Goal: Task Accomplishment & Management: Use online tool/utility

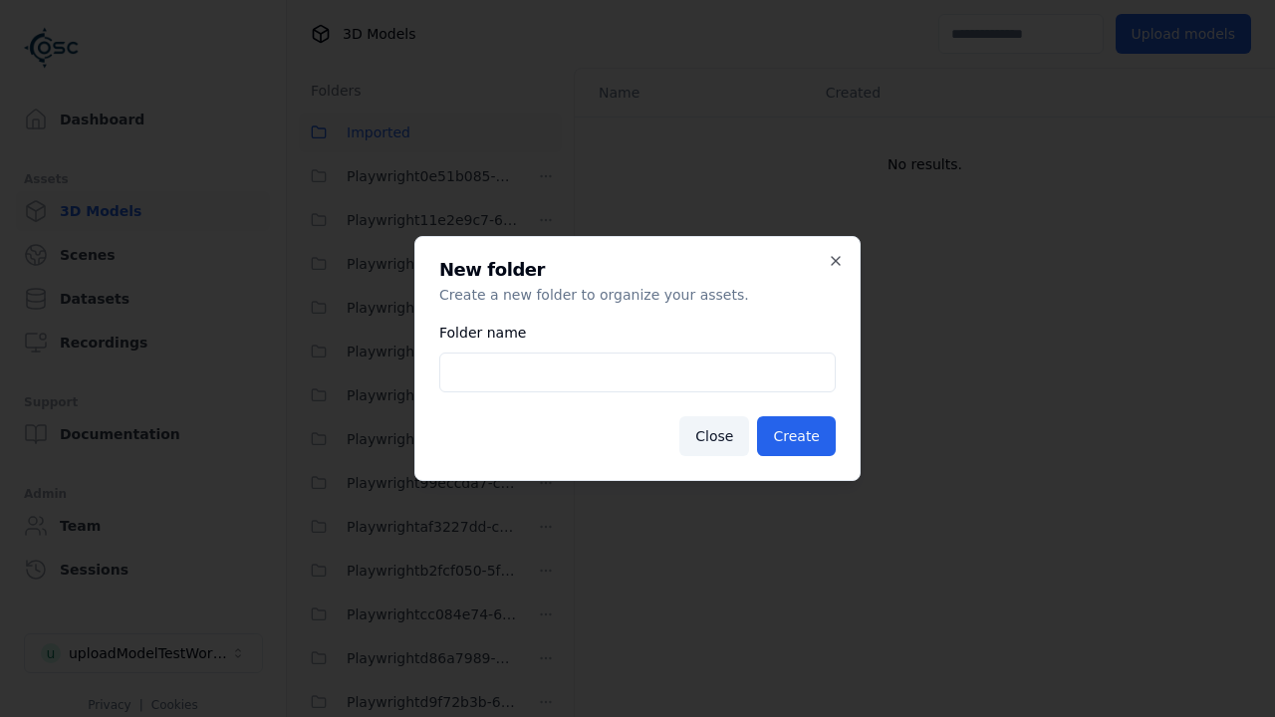
scroll to position [89, 0]
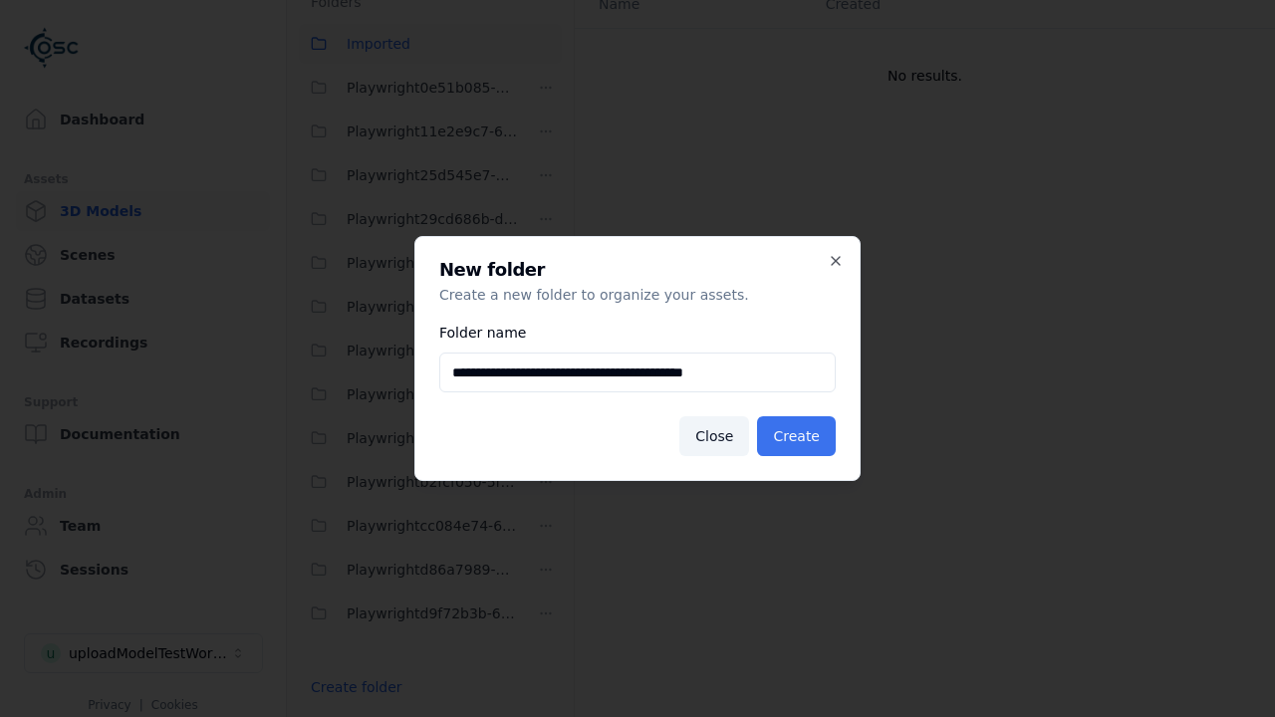
type input "**********"
click at [800, 436] on button "Create" at bounding box center [796, 436] width 79 height 40
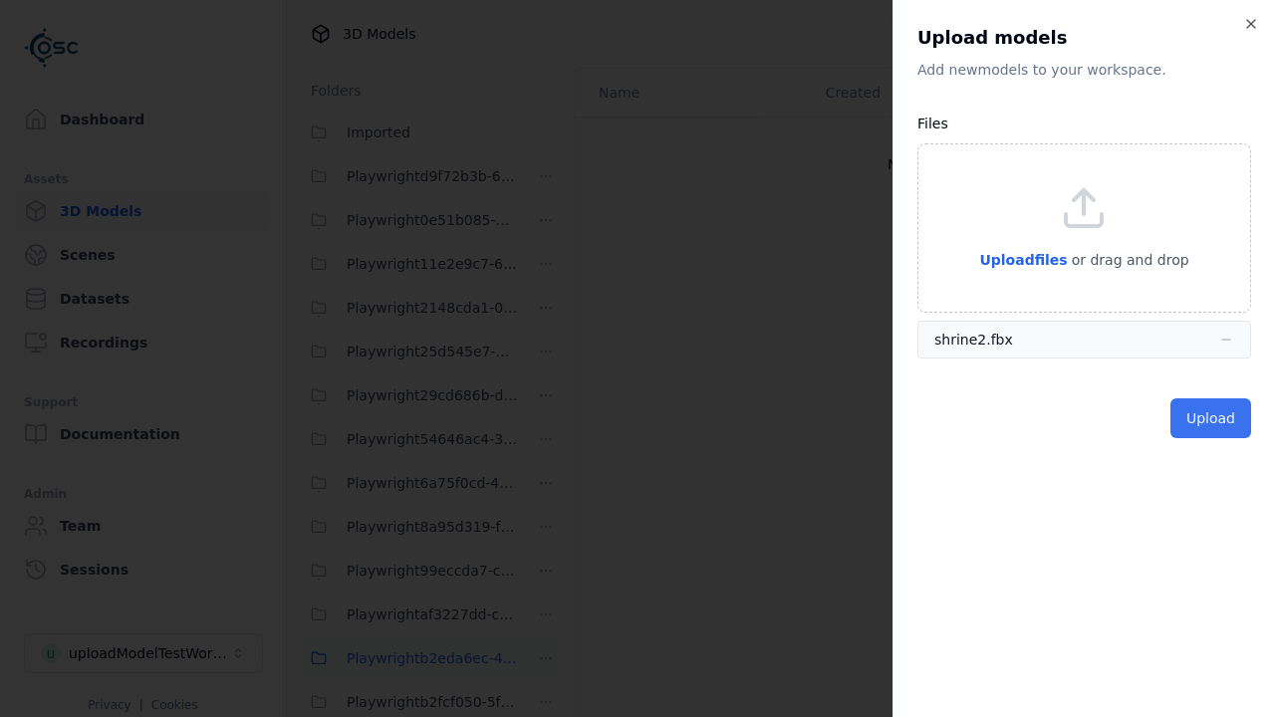
click at [1214, 418] on button "Upload" at bounding box center [1211, 419] width 81 height 40
